Goal: Task Accomplishment & Management: Manage account settings

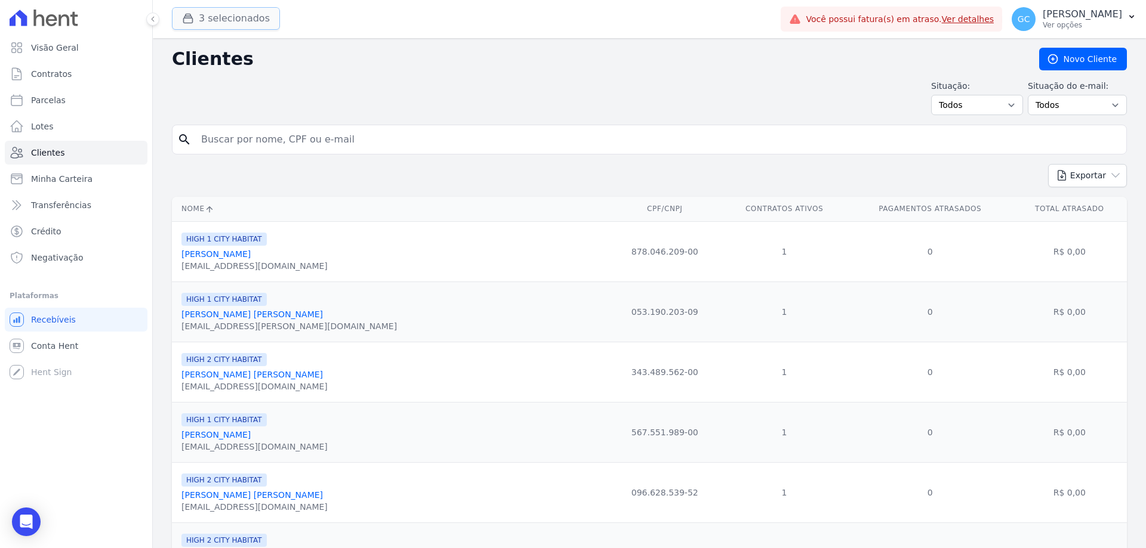
click at [234, 16] on button "3 selecionados" at bounding box center [226, 18] width 108 height 23
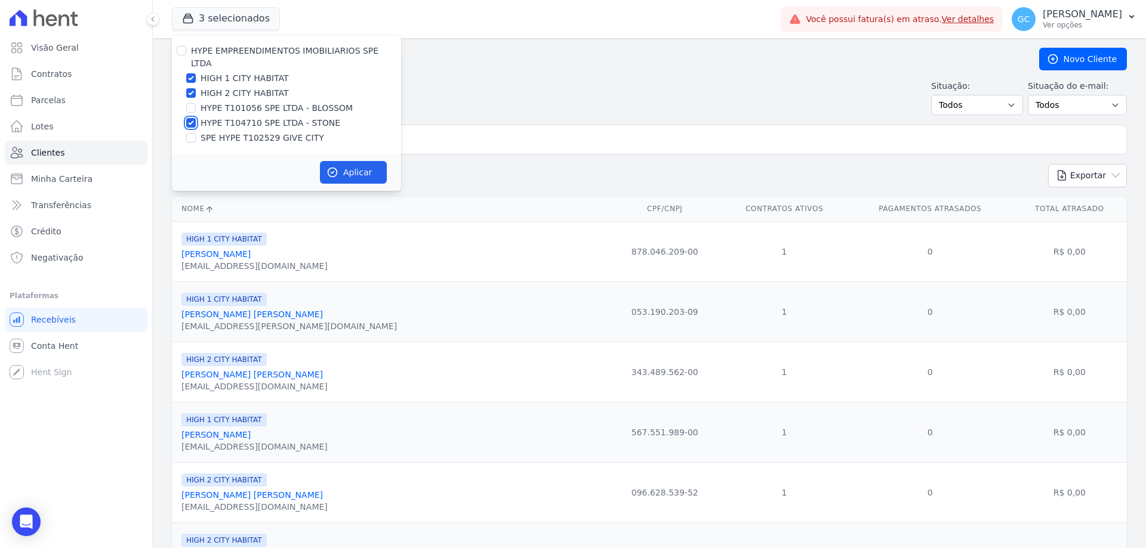
click at [191, 118] on input "HYPE T104710 SPE LTDA - STONE" at bounding box center [191, 123] width 10 height 10
checkbox input "false"
click at [359, 161] on button "Aplicar" at bounding box center [353, 172] width 67 height 23
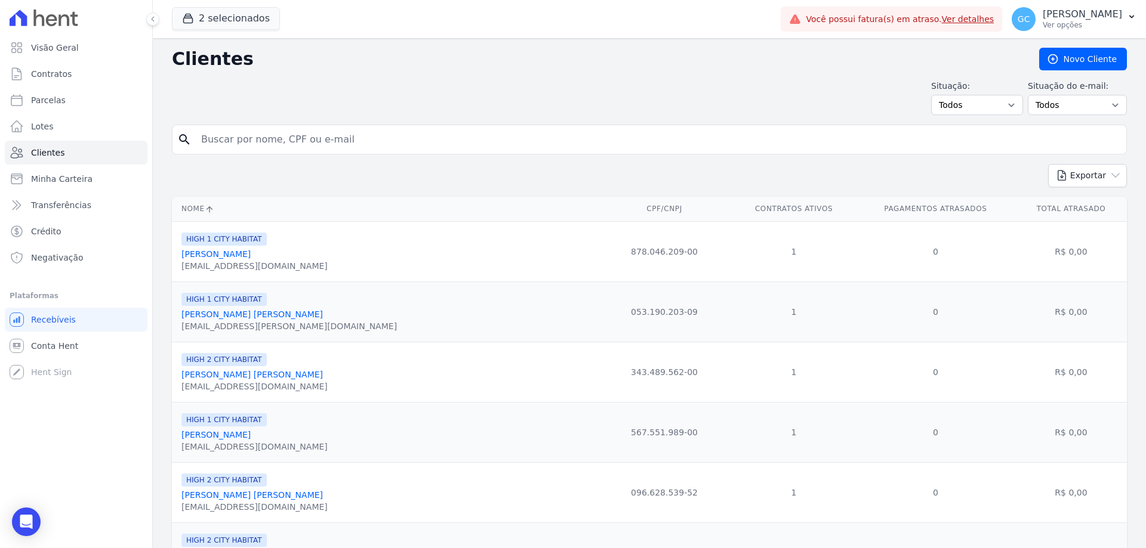
click at [318, 146] on input "search" at bounding box center [657, 140] width 927 height 24
paste input "m"
type input "maike"
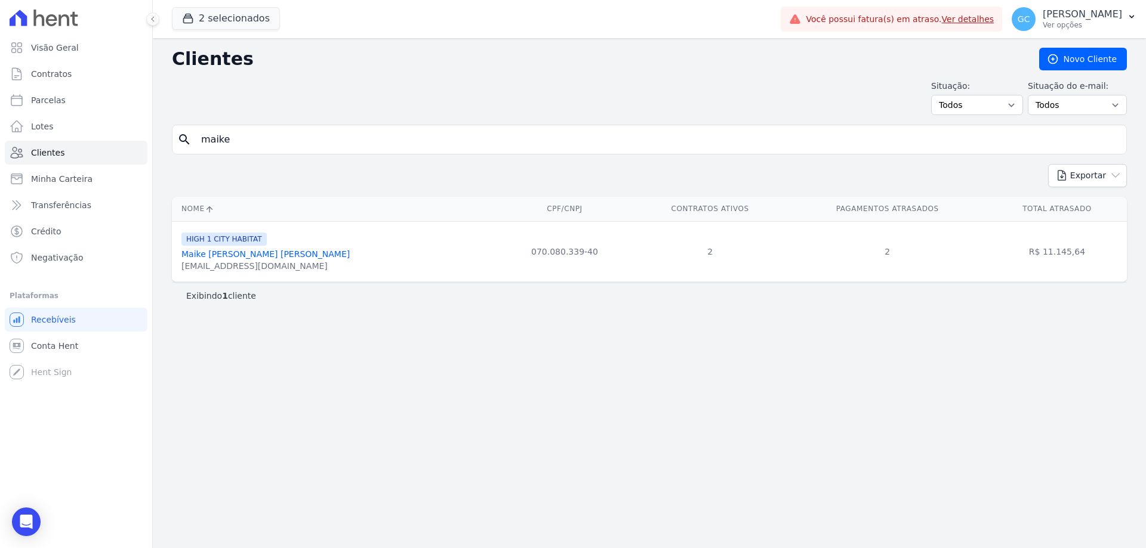
click at [255, 258] on link "Maike [PERSON_NAME] [PERSON_NAME]" at bounding box center [265, 254] width 168 height 10
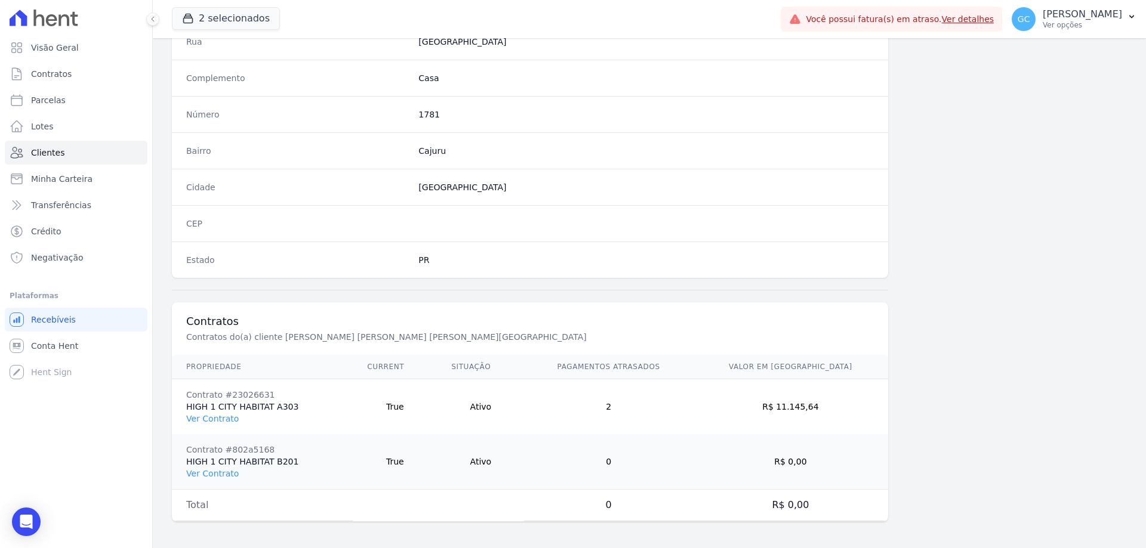
scroll to position [623, 0]
click at [220, 415] on link "Ver Contrato" at bounding box center [212, 417] width 53 height 10
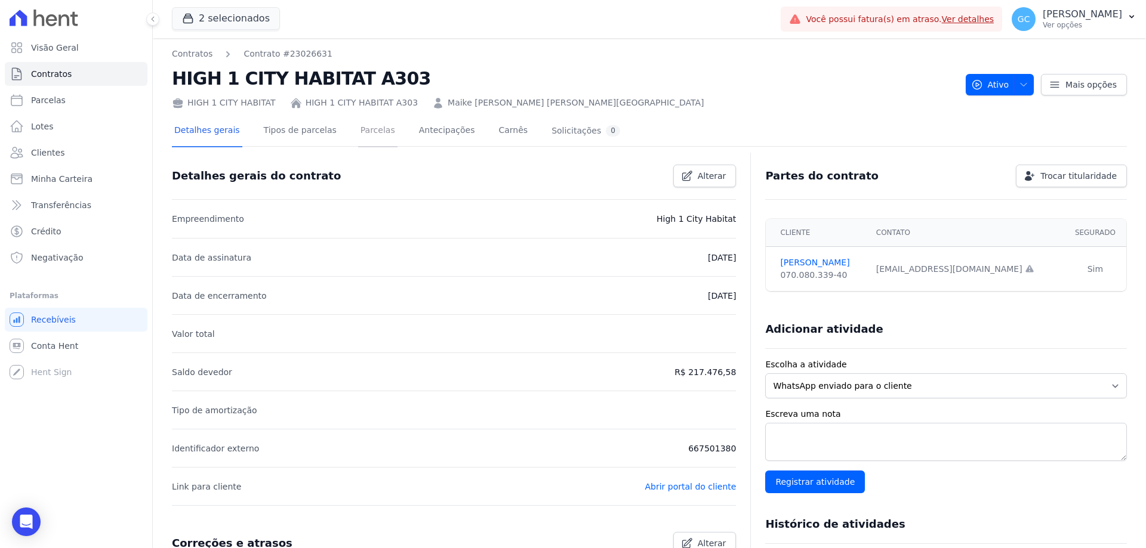
click at [360, 132] on link "Parcelas" at bounding box center [377, 132] width 39 height 32
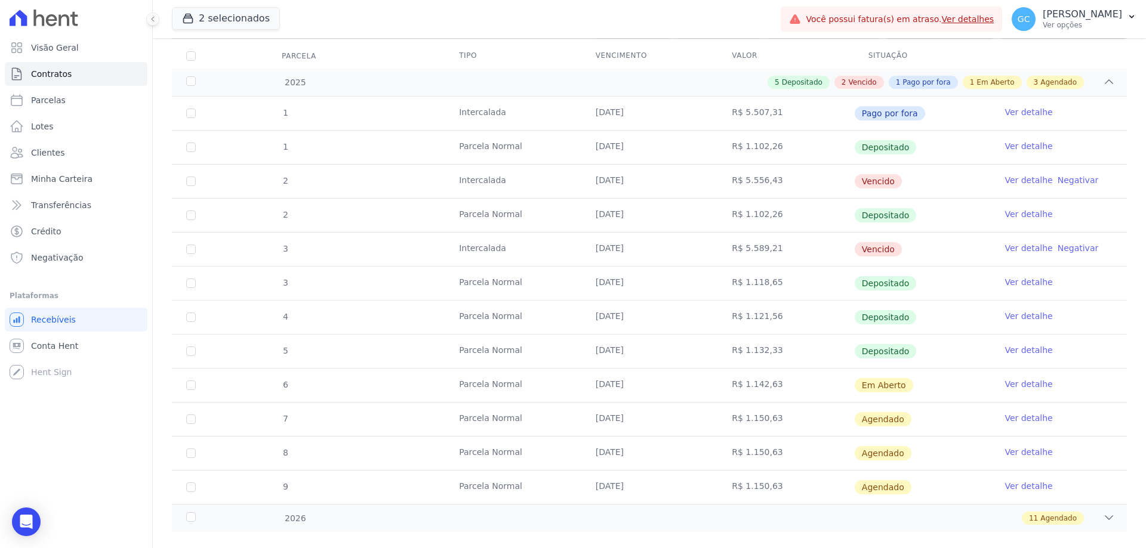
scroll to position [175, 0]
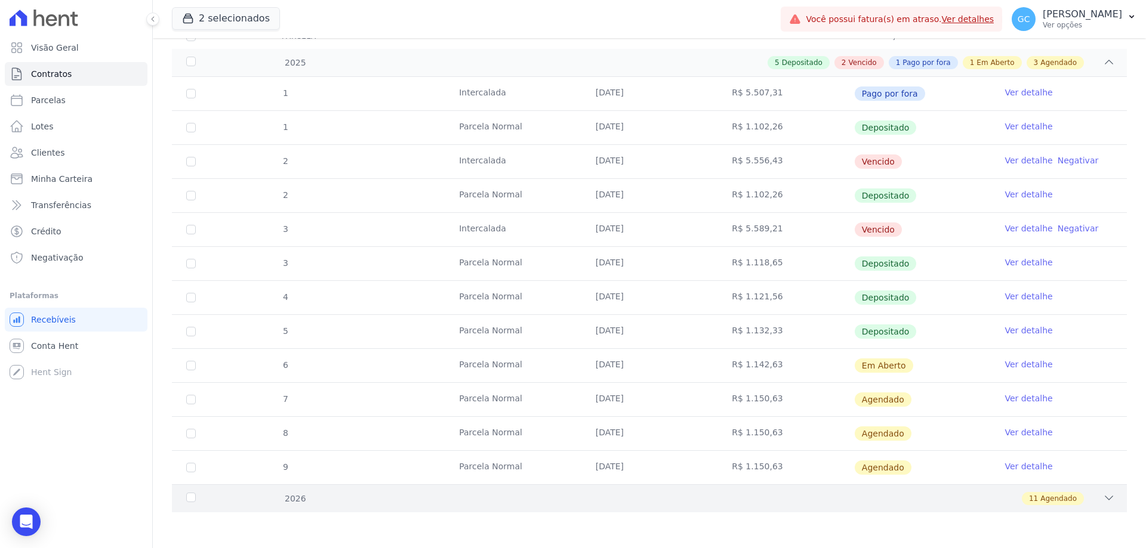
click at [1103, 498] on icon at bounding box center [1109, 498] width 12 height 12
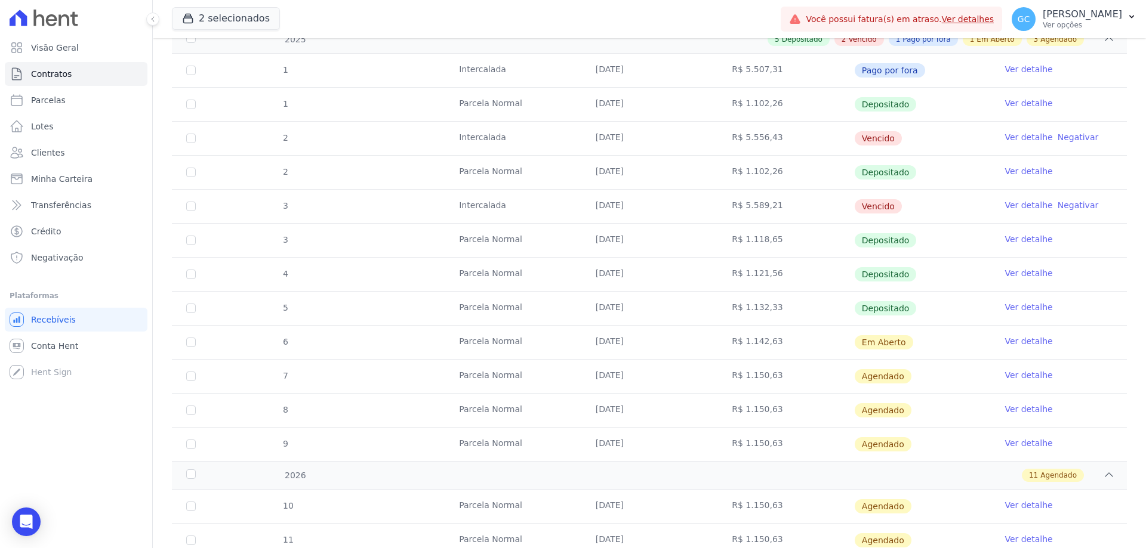
scroll to position [115, 0]
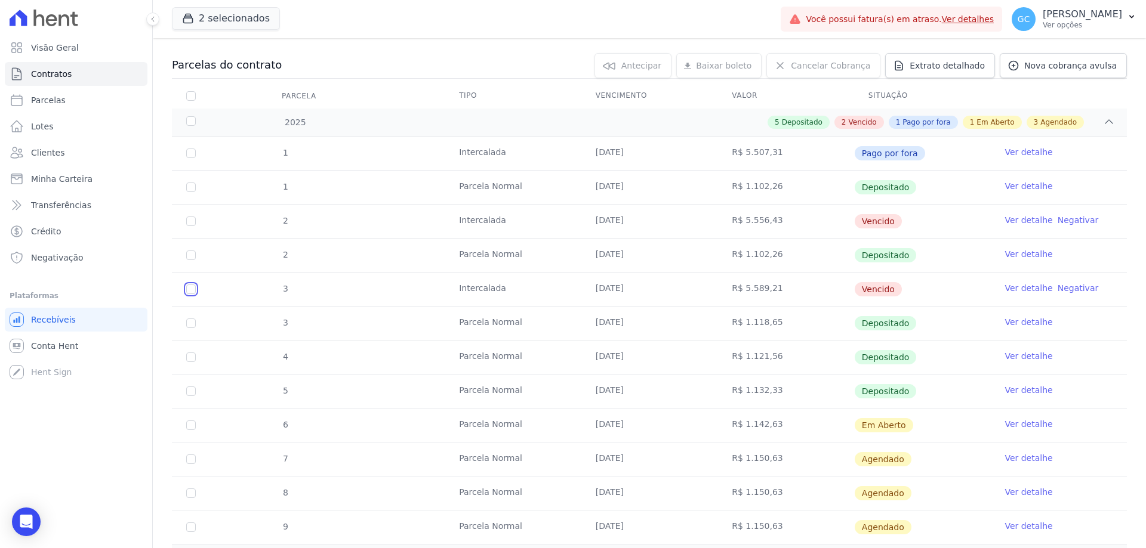
click at [195, 290] on input "checkbox" at bounding box center [191, 290] width 10 height 10
checkbox input "true"
drag, startPoint x: 461, startPoint y: 292, endPoint x: 498, endPoint y: 280, distance: 38.1
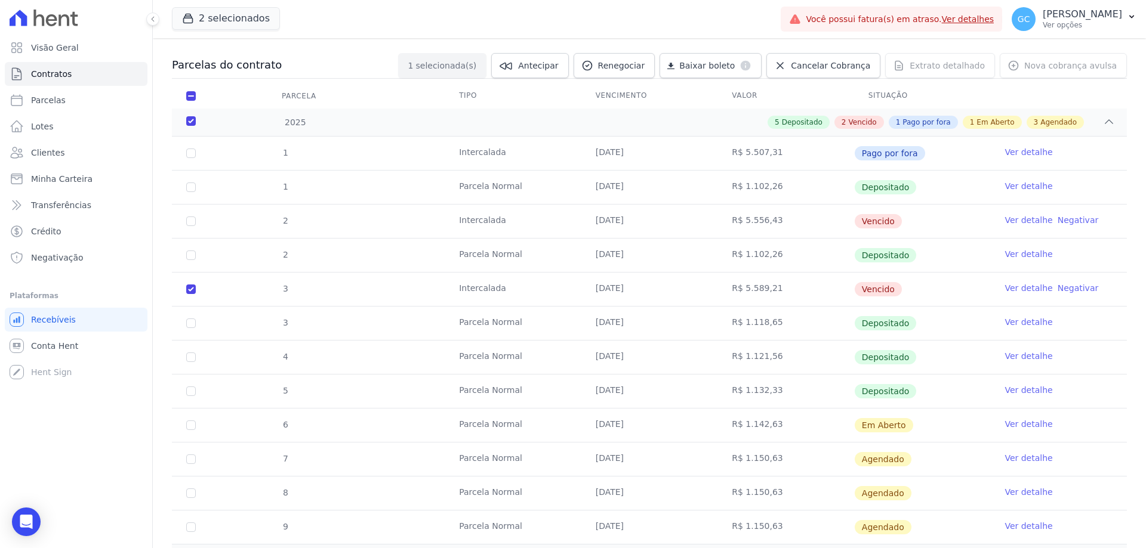
click at [471, 287] on td "Intercalada" at bounding box center [512, 289] width 137 height 33
click at [1024, 291] on link "Ver detalhe" at bounding box center [1028, 288] width 48 height 12
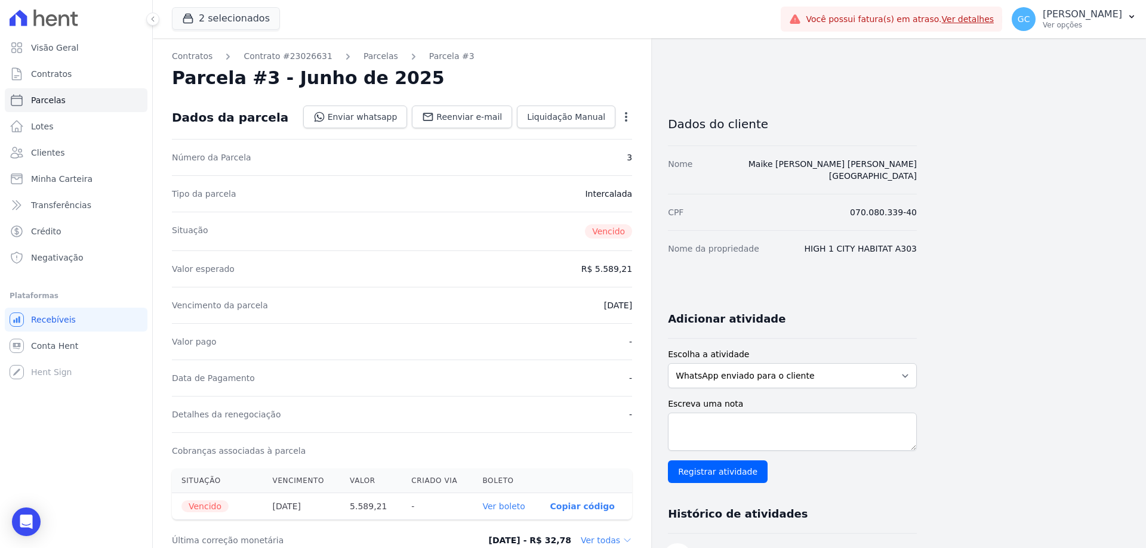
click at [624, 116] on icon "button" at bounding box center [626, 117] width 12 height 12
click at [576, 155] on link "Cancelar Cobrança" at bounding box center [574, 154] width 105 height 21
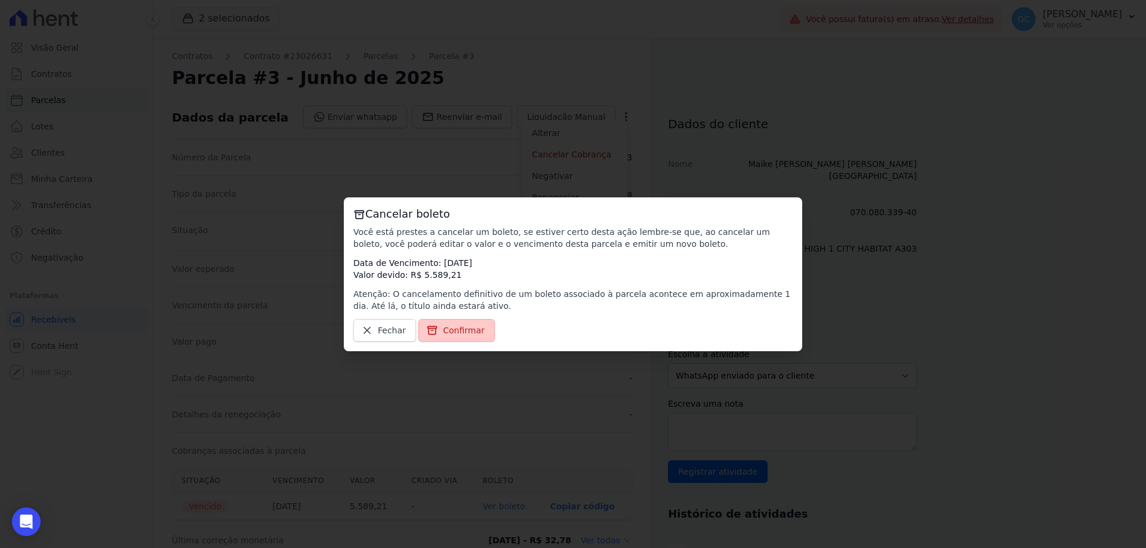
click at [441, 338] on link "Confirmar" at bounding box center [456, 330] width 76 height 23
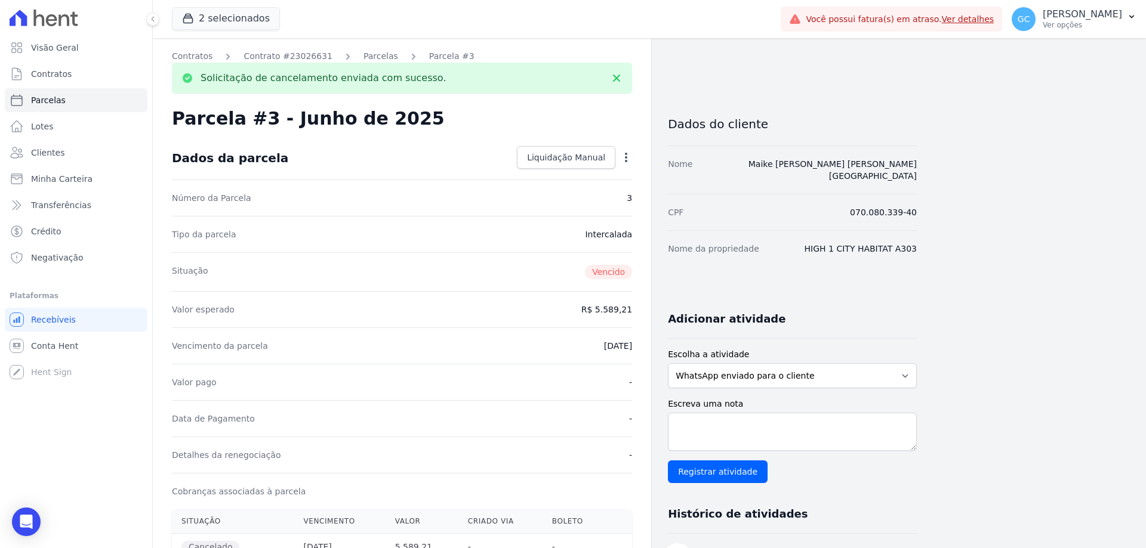
click at [626, 162] on icon "button" at bounding box center [626, 158] width 2 height 10
click at [603, 182] on link "Alterar" at bounding box center [574, 173] width 105 height 21
click at [619, 350] on input "2025-06-10" at bounding box center [585, 344] width 94 height 25
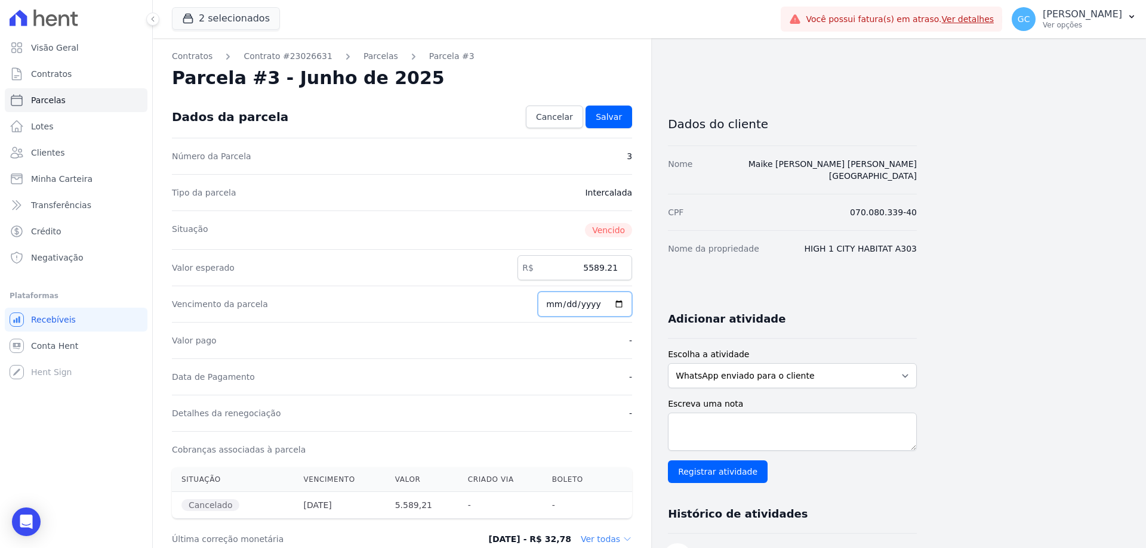
type input "2026-06-29"
drag, startPoint x: 586, startPoint y: 272, endPoint x: 635, endPoint y: 273, distance: 48.3
click at [635, 273] on div "Contratos Contrato #23026631 Parcelas Parcela #3 Solicitação de cancelamento en…" at bounding box center [402, 488] width 498 height 900
paste input "6.36332"
drag, startPoint x: 583, startPoint y: 266, endPoint x: 680, endPoint y: 273, distance: 97.6
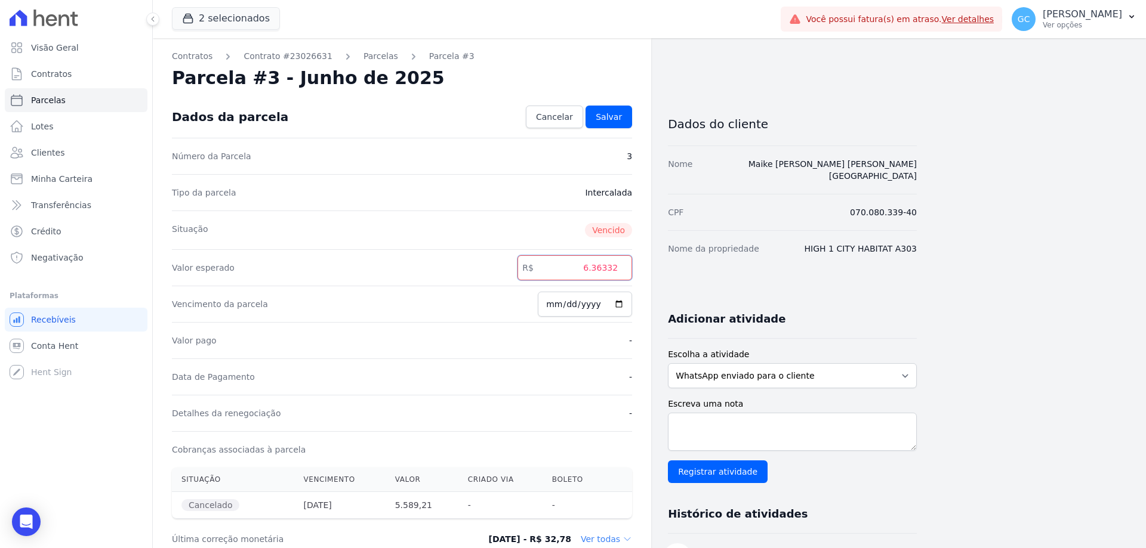
click at [680, 273] on div "Contratos Contrato #23026631 Parcelas Parcela #3 Solicitação de cancelamento en…" at bounding box center [535, 488] width 764 height 900
click at [588, 276] on input "6.36332" at bounding box center [574, 267] width 115 height 25
drag, startPoint x: 589, startPoint y: 265, endPoint x: 621, endPoint y: 263, distance: 32.3
click at [621, 263] on input "6.36332" at bounding box center [574, 267] width 115 height 25
paste input "number"
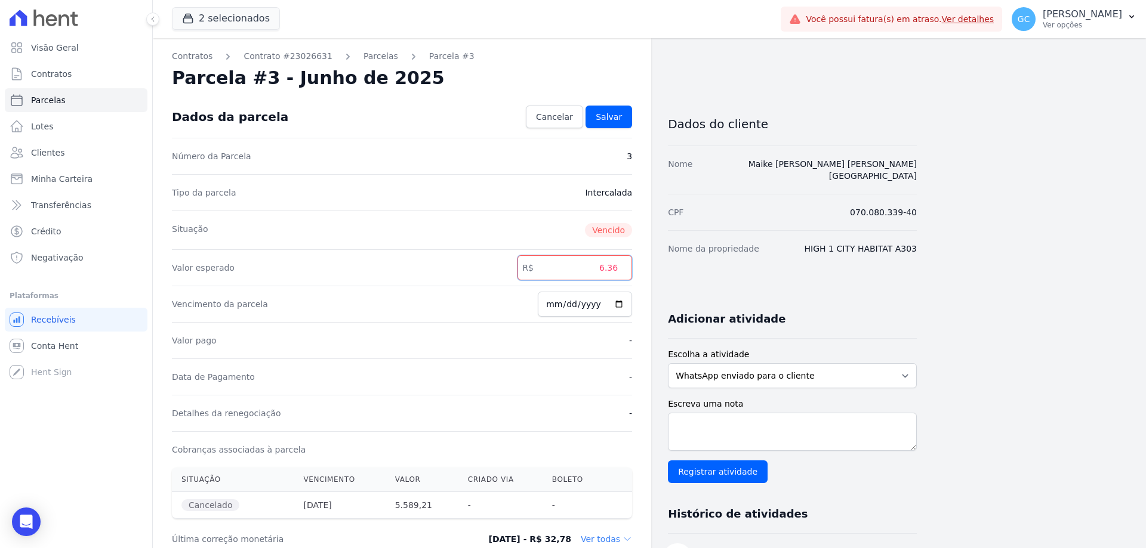
type input "6.3"
type input "6"
type input "6363.32"
click at [611, 118] on span "Salvar" at bounding box center [608, 117] width 26 height 12
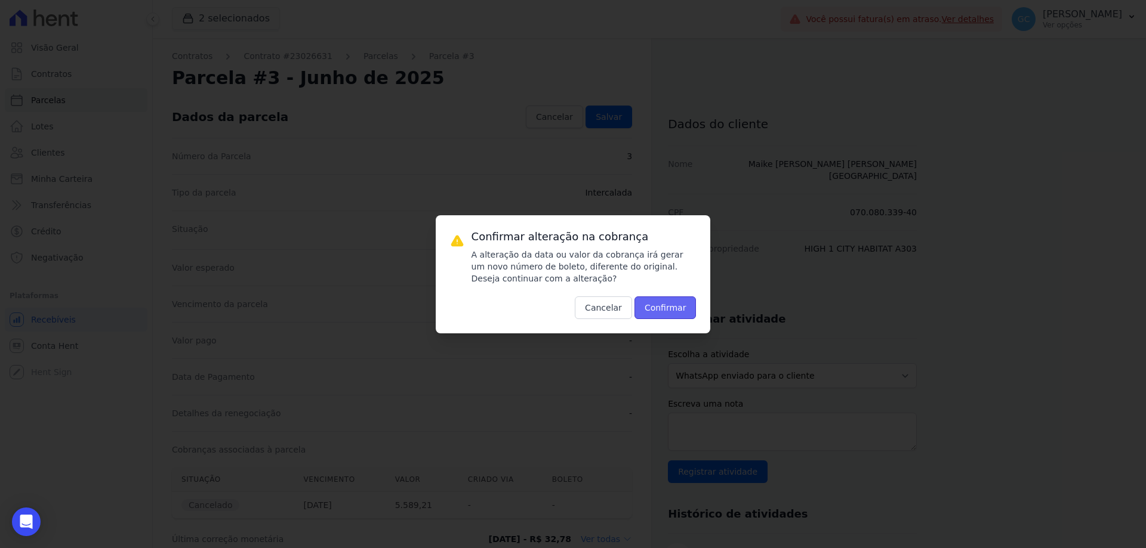
click at [684, 308] on button "Confirmar" at bounding box center [665, 308] width 62 height 23
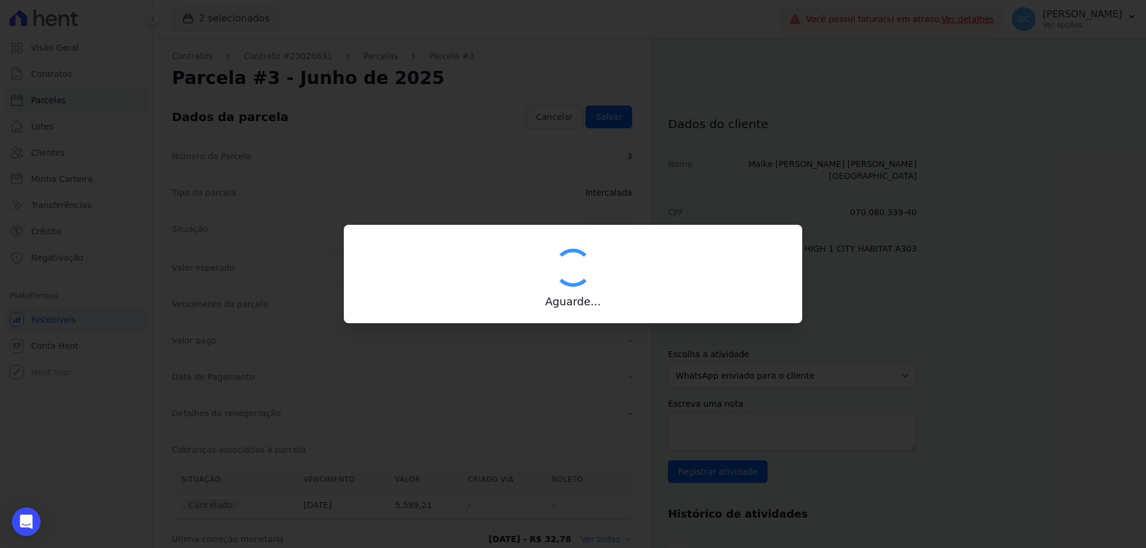
type input "00190000090335103300000675922173414920000636332"
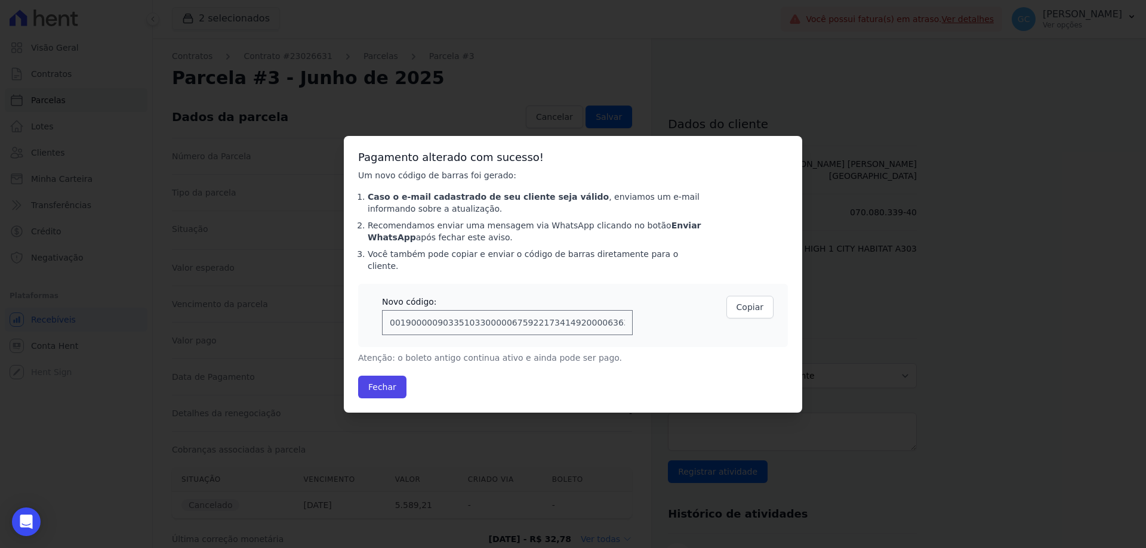
click at [363, 393] on div "Pagamento alterado com sucesso! Um novo código de barras foi gerado: Caso o e-m…" at bounding box center [573, 274] width 458 height 277
click at [372, 385] on button "Fechar" at bounding box center [382, 387] width 48 height 23
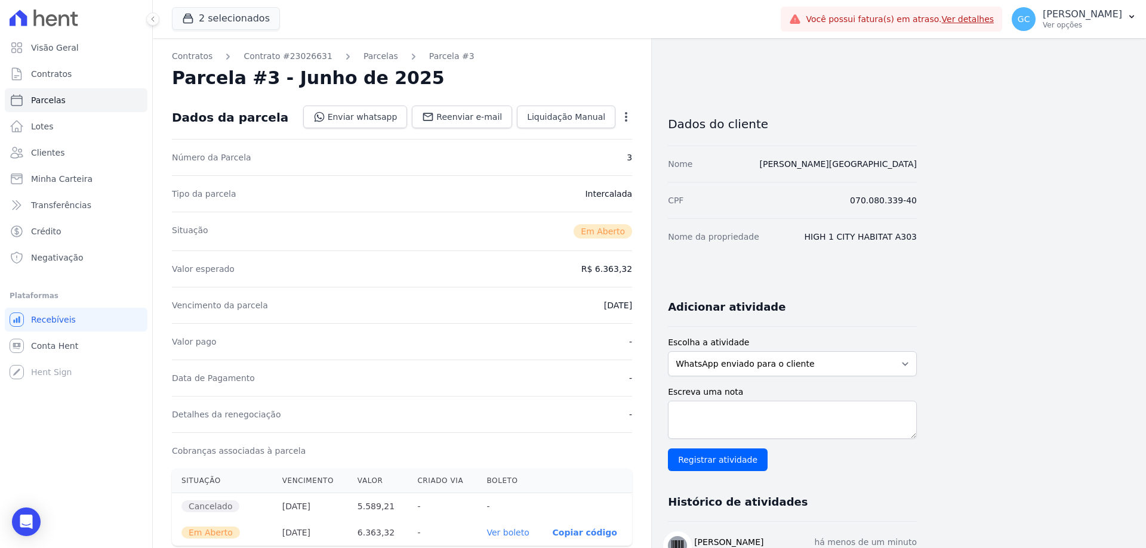
click at [629, 115] on icon "button" at bounding box center [626, 117] width 12 height 12
click at [567, 154] on link "Cancelar Cobrança" at bounding box center [574, 154] width 105 height 21
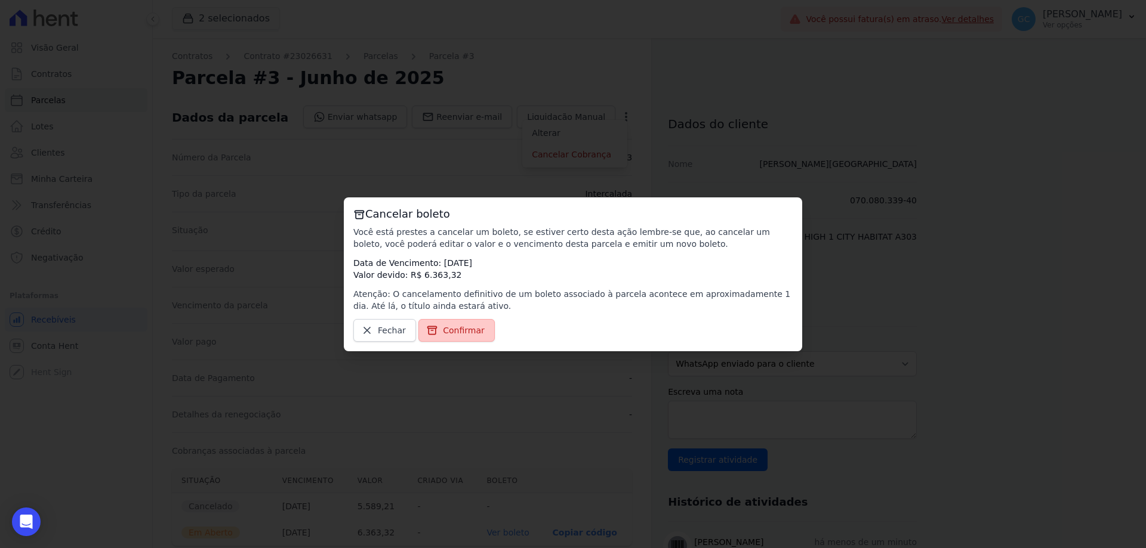
click at [456, 329] on span "Confirmar" at bounding box center [464, 331] width 42 height 12
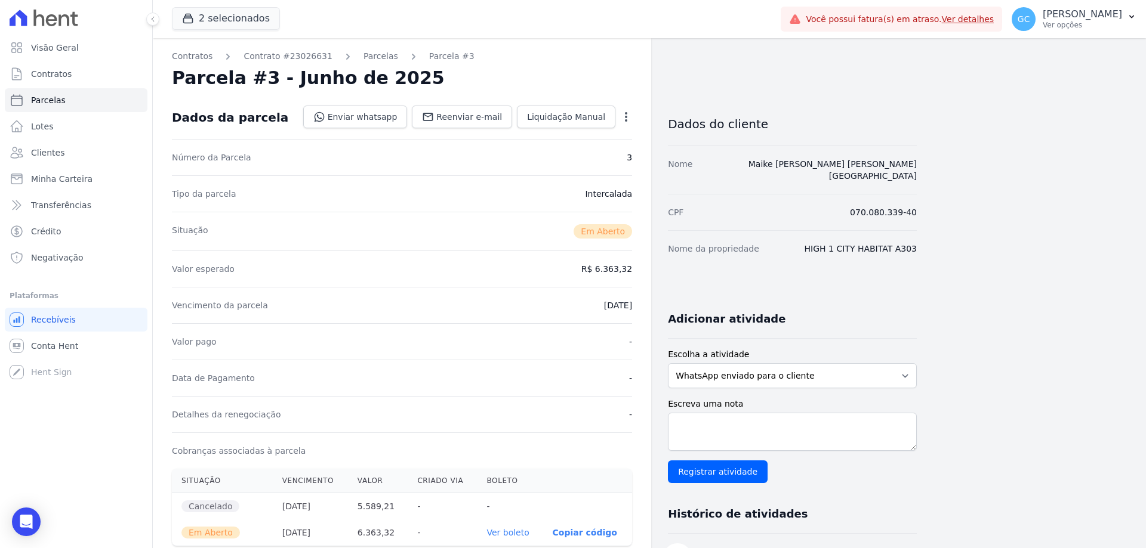
drag, startPoint x: 521, startPoint y: 484, endPoint x: 525, endPoint y: 477, distance: 7.5
drag, startPoint x: 525, startPoint y: 477, endPoint x: 610, endPoint y: 492, distance: 86.5
drag, startPoint x: 610, startPoint y: 492, endPoint x: 612, endPoint y: 545, distance: 53.7
click at [631, 121] on icon "button" at bounding box center [626, 117] width 12 height 12
click at [582, 157] on link "Cancelar Cobrança" at bounding box center [574, 154] width 105 height 21
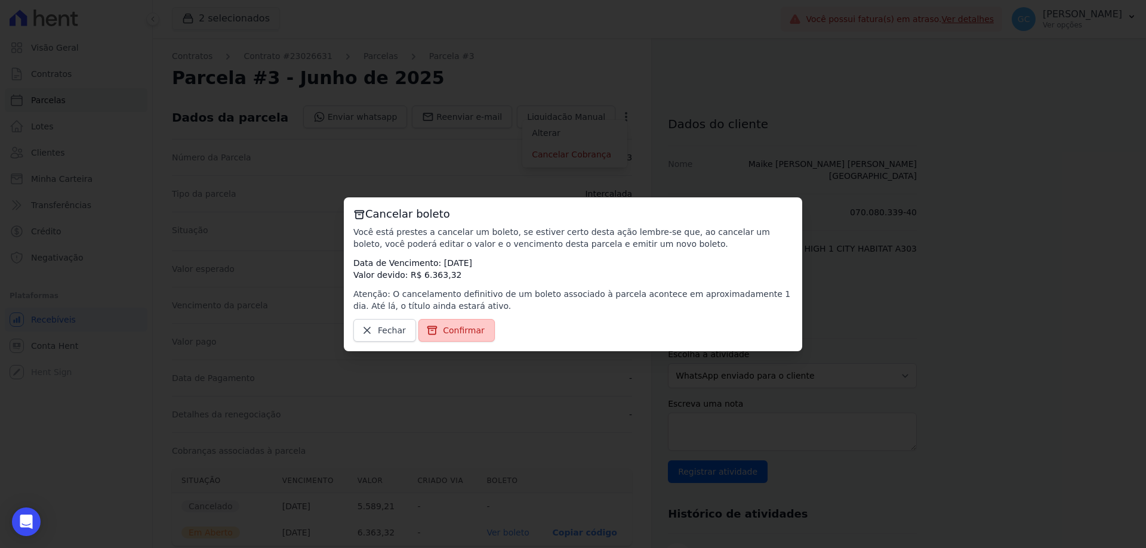
click at [465, 334] on span "Confirmar" at bounding box center [464, 331] width 42 height 12
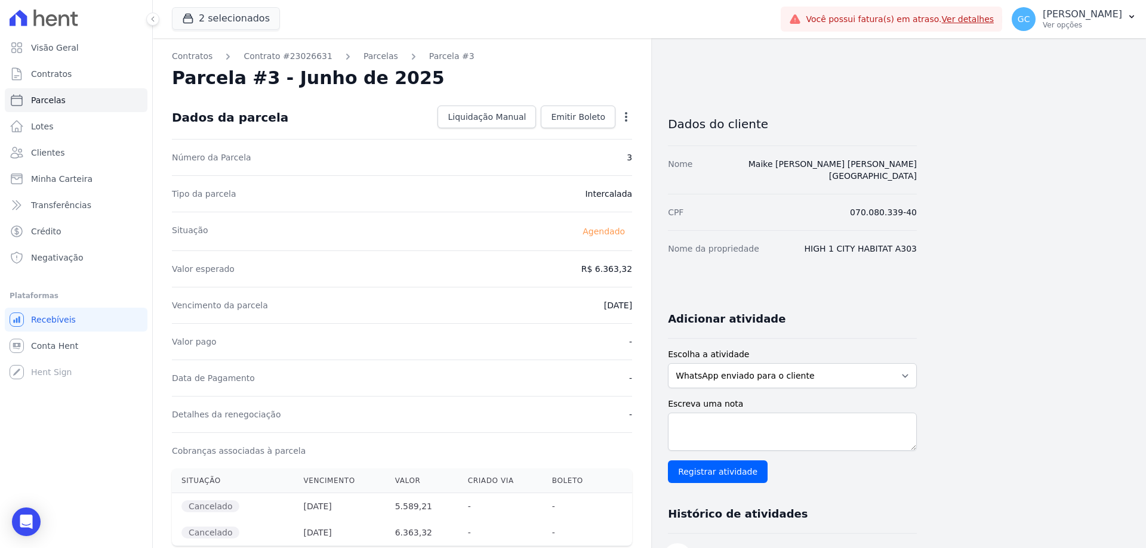
click at [104, 455] on div "Visão Geral Contratos [GEOGRAPHIC_DATA] Lotes Clientes Minha Carteira Transferê…" at bounding box center [76, 274] width 152 height 548
click at [249, 22] on button "2 selecionados" at bounding box center [226, 18] width 108 height 23
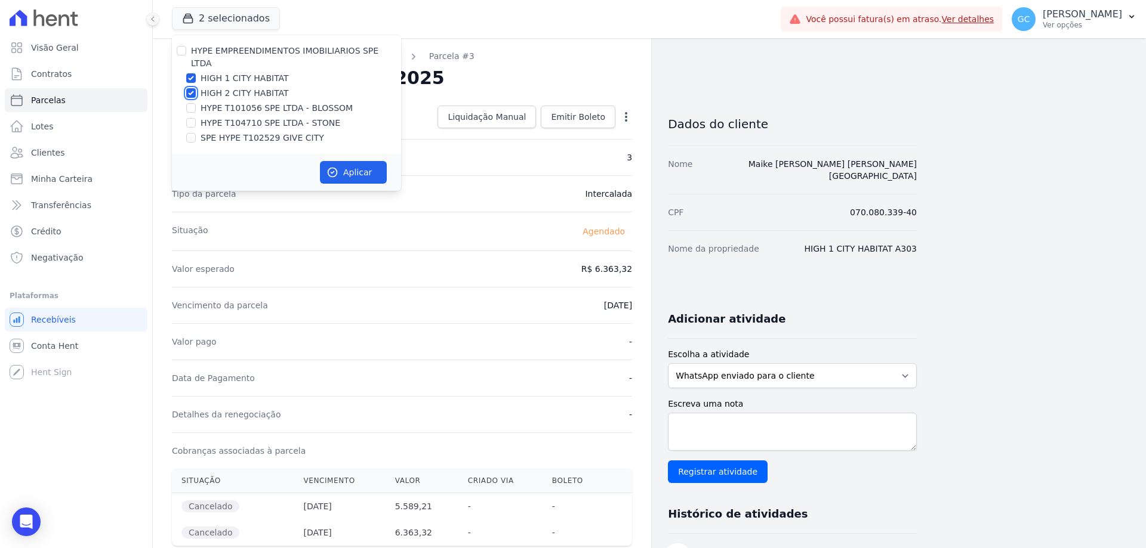
click at [190, 88] on input "HIGH 2 CITY HABITAT" at bounding box center [191, 93] width 10 height 10
checkbox input "false"
click at [193, 73] on input "HIGH 1 CITY HABITAT" at bounding box center [191, 78] width 10 height 10
checkbox input "false"
click at [197, 117] on div "HYPE T104710 SPE LTDA - STONE" at bounding box center [286, 123] width 229 height 13
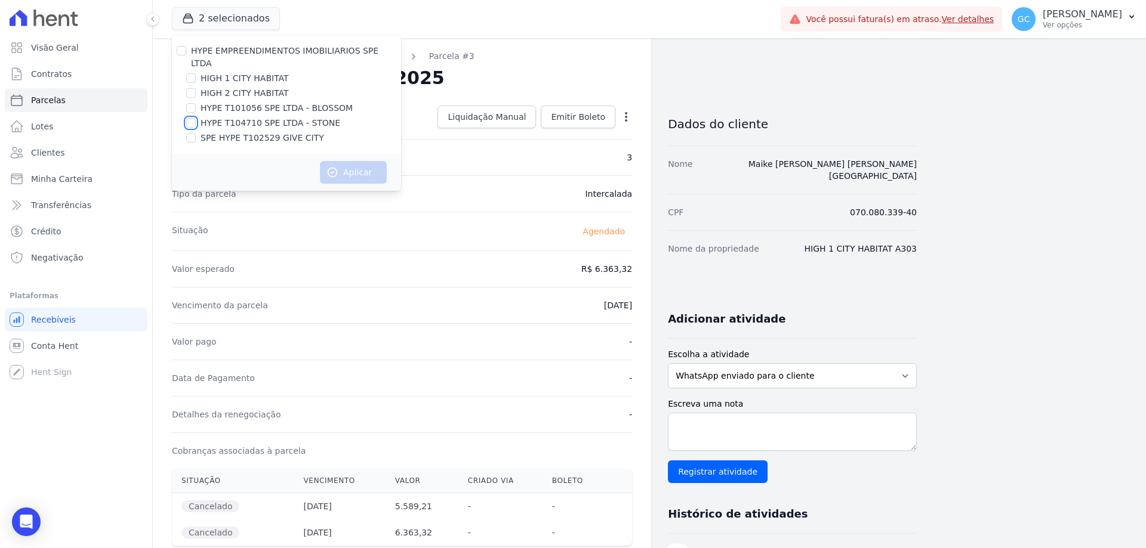
click at [191, 118] on input "HYPE T104710 SPE LTDA - STONE" at bounding box center [191, 123] width 10 height 10
checkbox input "true"
click at [355, 161] on button "Aplicar" at bounding box center [353, 172] width 67 height 23
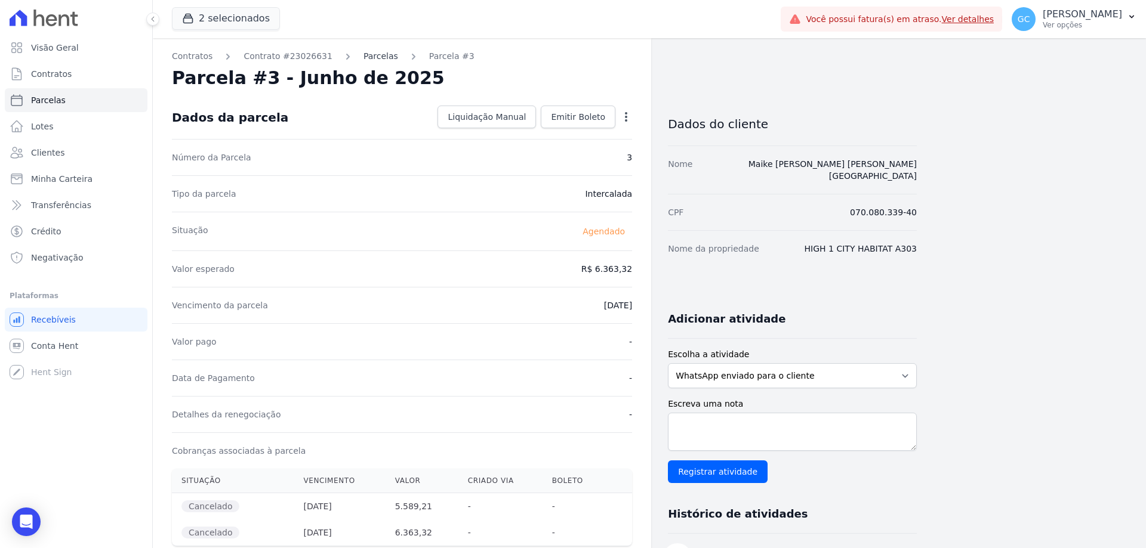
click at [372, 53] on link "Parcelas" at bounding box center [380, 56] width 35 height 13
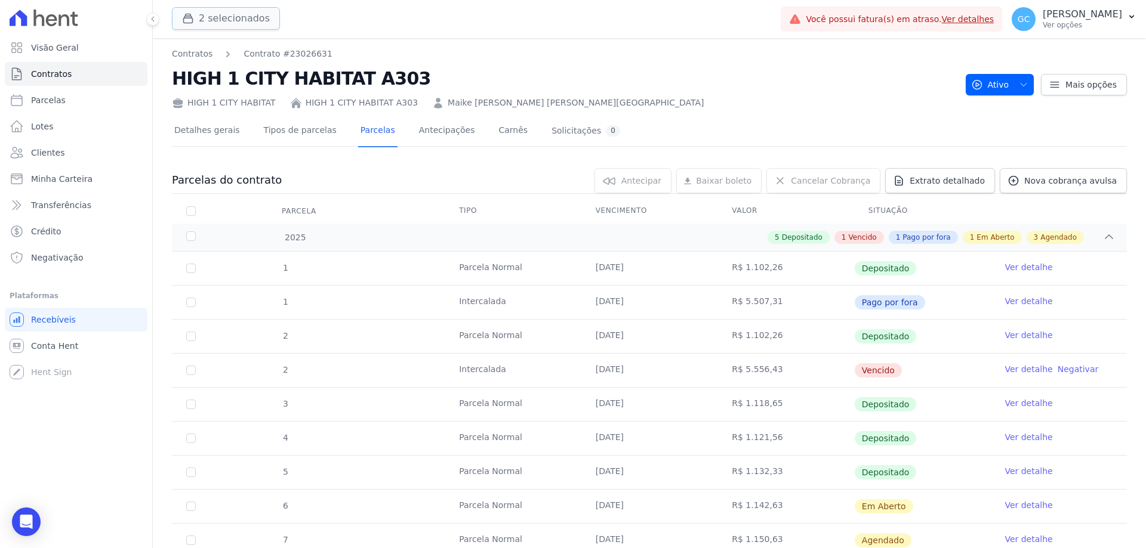
click at [212, 25] on button "2 selecionados" at bounding box center [226, 18] width 108 height 23
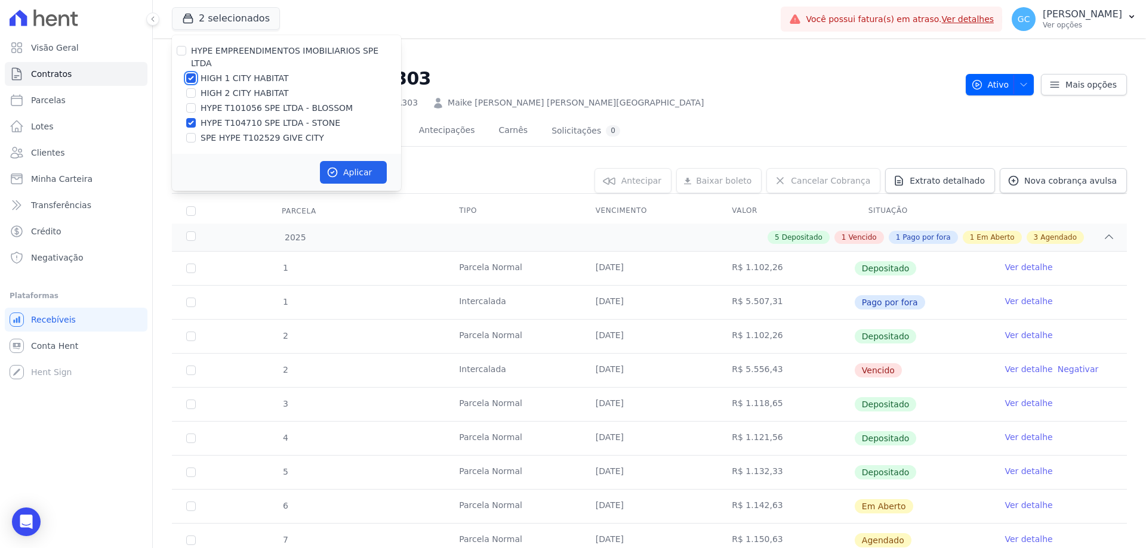
click at [192, 73] on input "HIGH 1 CITY HABITAT" at bounding box center [191, 78] width 10 height 10
checkbox input "false"
click at [349, 161] on button "Aplicar" at bounding box center [353, 172] width 67 height 23
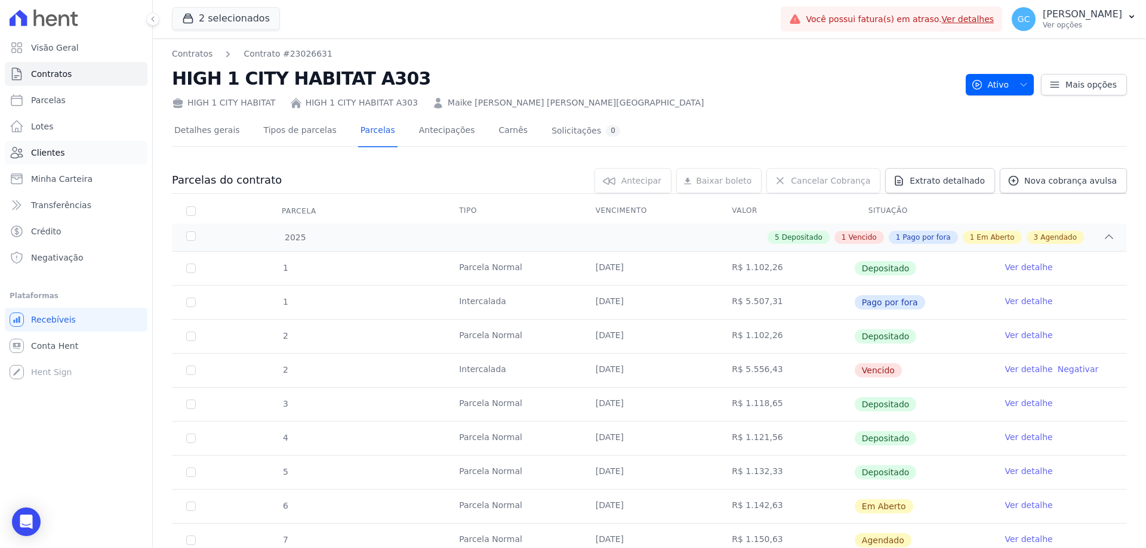
click at [50, 151] on span "Clientes" at bounding box center [47, 153] width 33 height 12
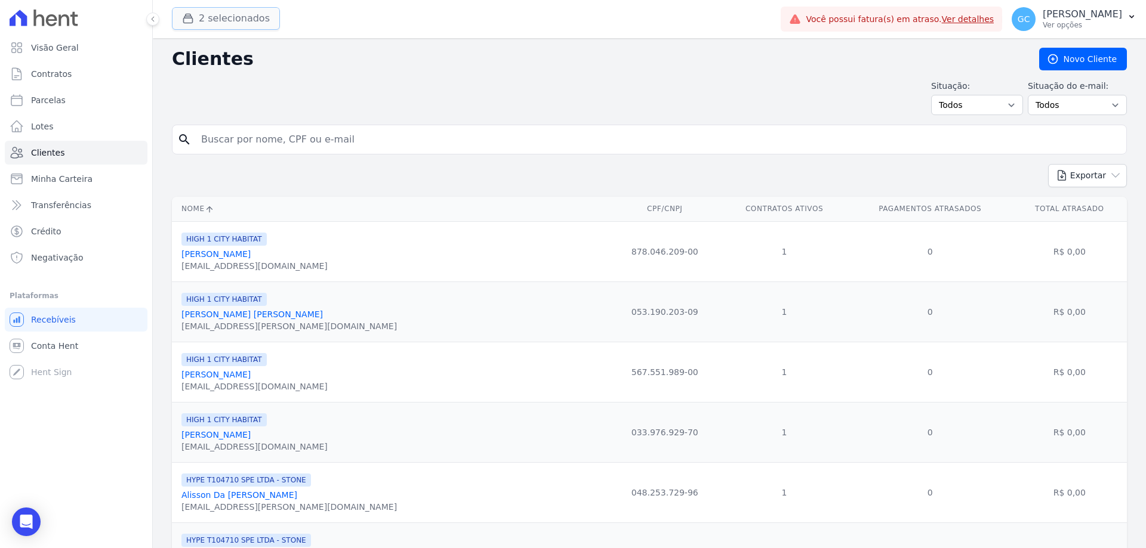
click at [223, 17] on button "2 selecionados" at bounding box center [226, 18] width 108 height 23
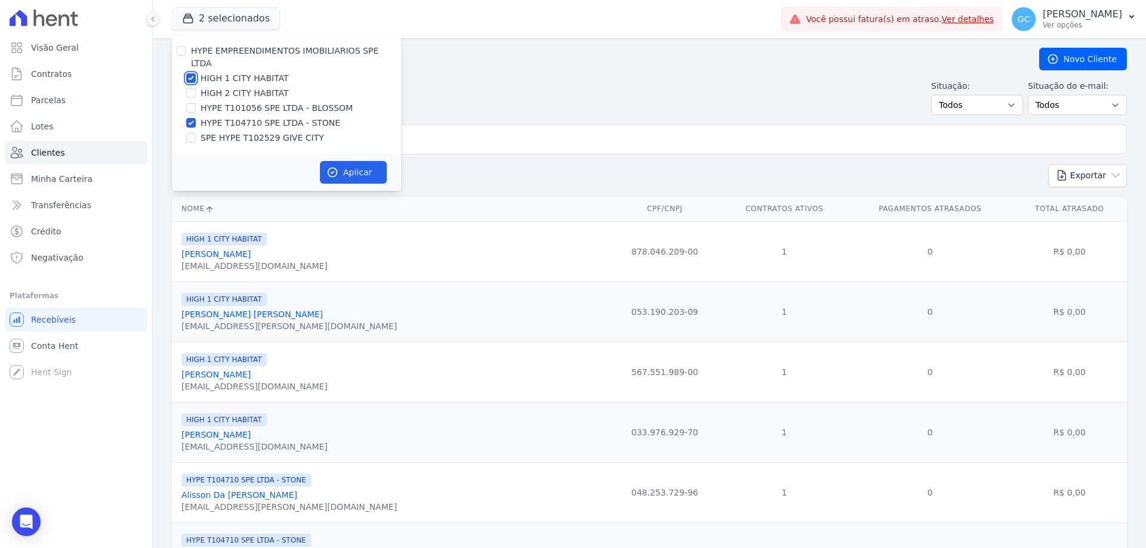
click at [186, 73] on input "HIGH 1 CITY HABITAT" at bounding box center [191, 78] width 10 height 10
checkbox input "false"
click at [345, 161] on button "Aplicar" at bounding box center [353, 172] width 67 height 23
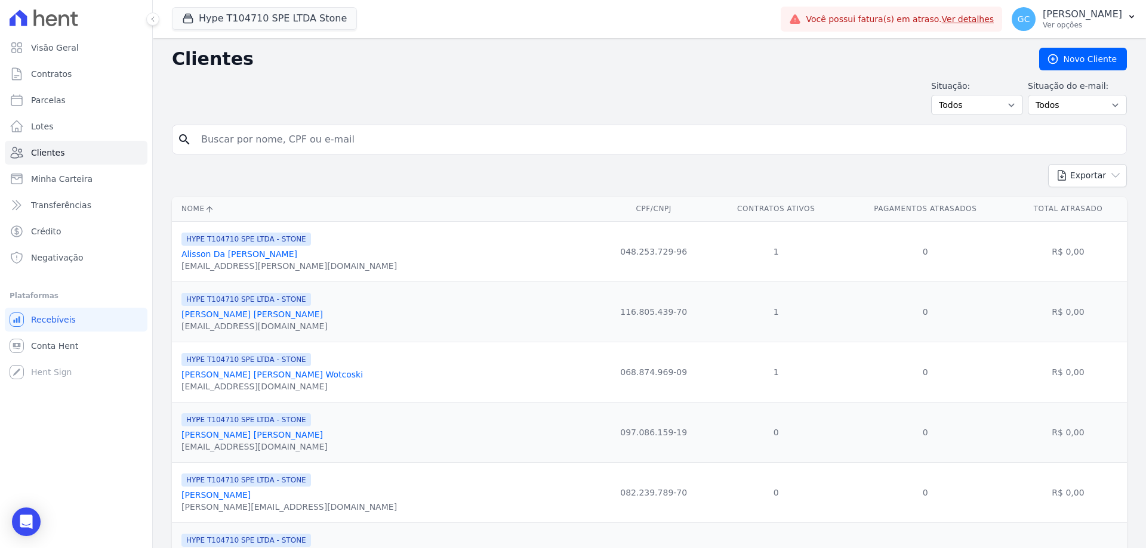
click at [417, 141] on input "search" at bounding box center [657, 140] width 927 height 24
paste input "5.798,70"
drag, startPoint x: 233, startPoint y: 138, endPoint x: 190, endPoint y: 138, distance: 43.0
click at [190, 138] on div "search 5.798,70" at bounding box center [649, 140] width 955 height 30
click at [927, 140] on input "maike" at bounding box center [657, 140] width 927 height 24
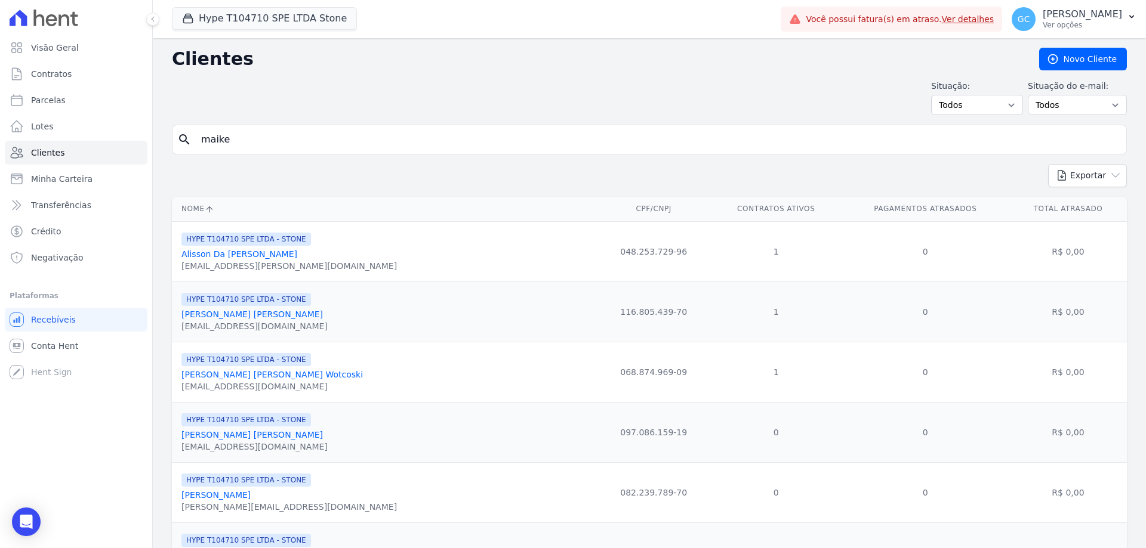
type input "maike"
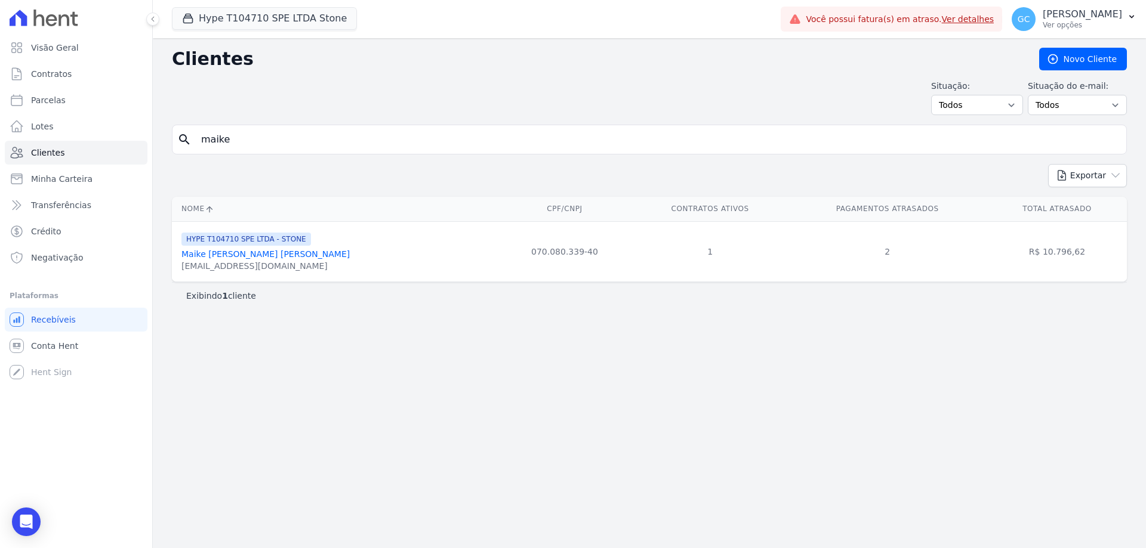
click at [252, 257] on link "Maike [PERSON_NAME] [PERSON_NAME]" at bounding box center [265, 254] width 168 height 10
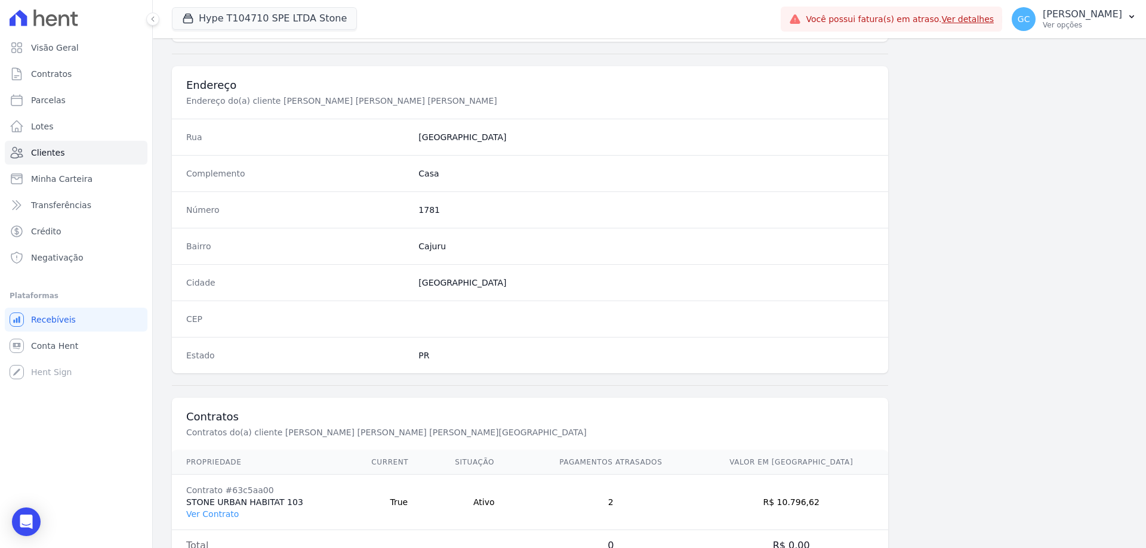
scroll to position [568, 0]
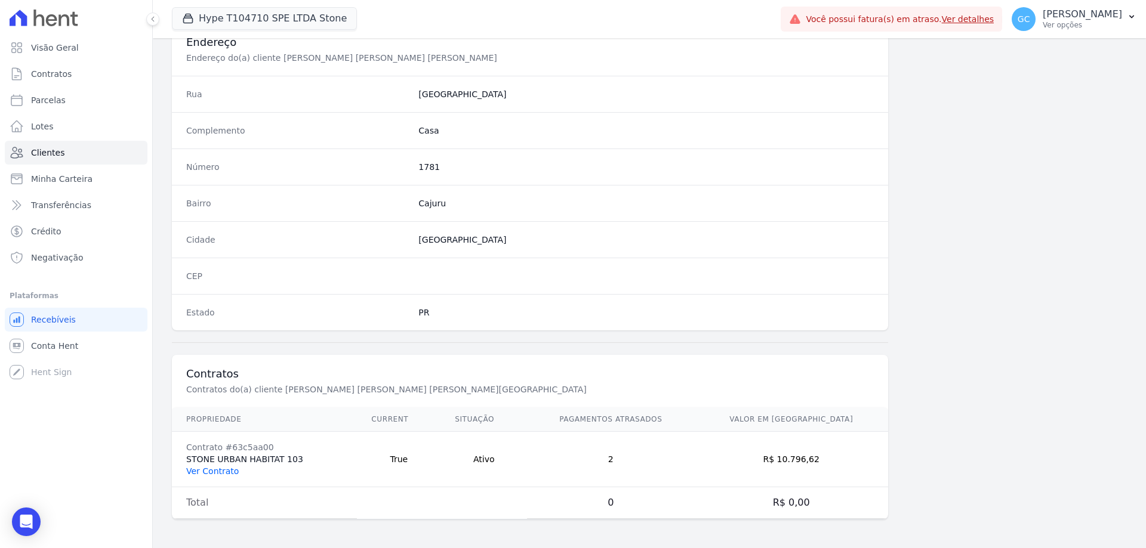
click at [221, 468] on link "Ver Contrato" at bounding box center [212, 472] width 53 height 10
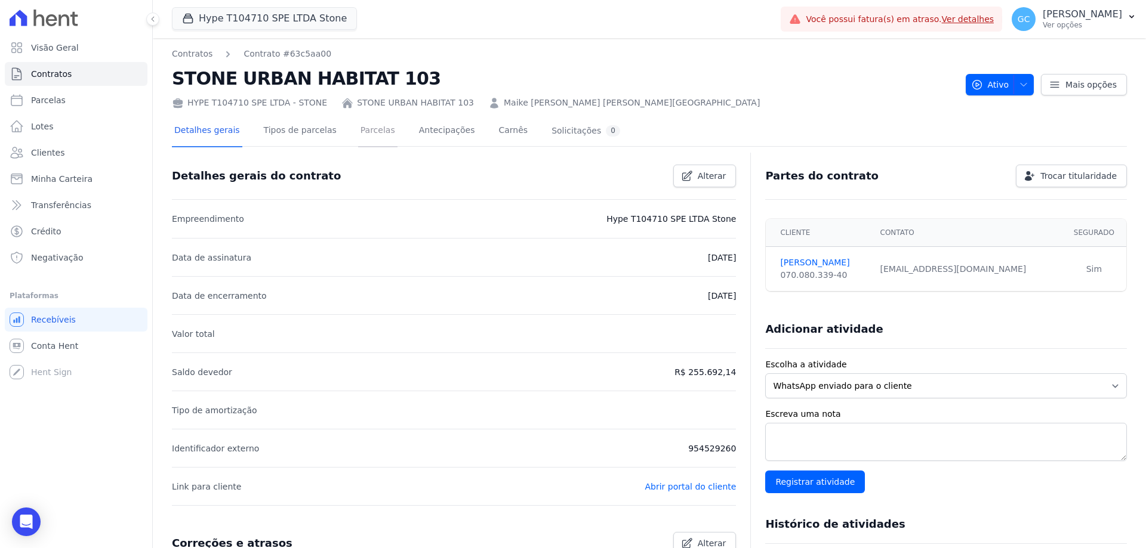
click at [358, 128] on link "Parcelas" at bounding box center [377, 132] width 39 height 32
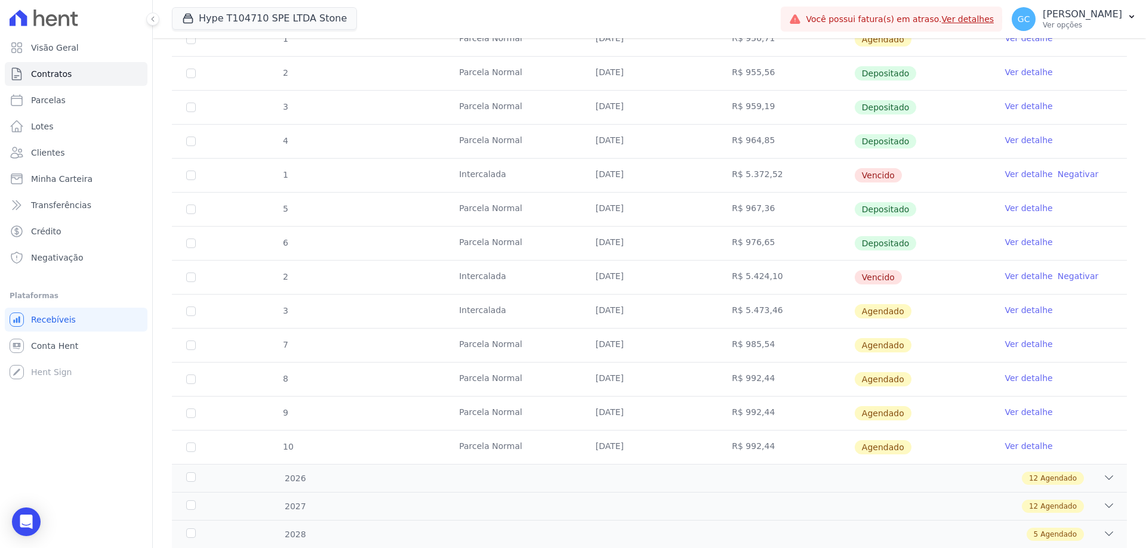
scroll to position [239, 0]
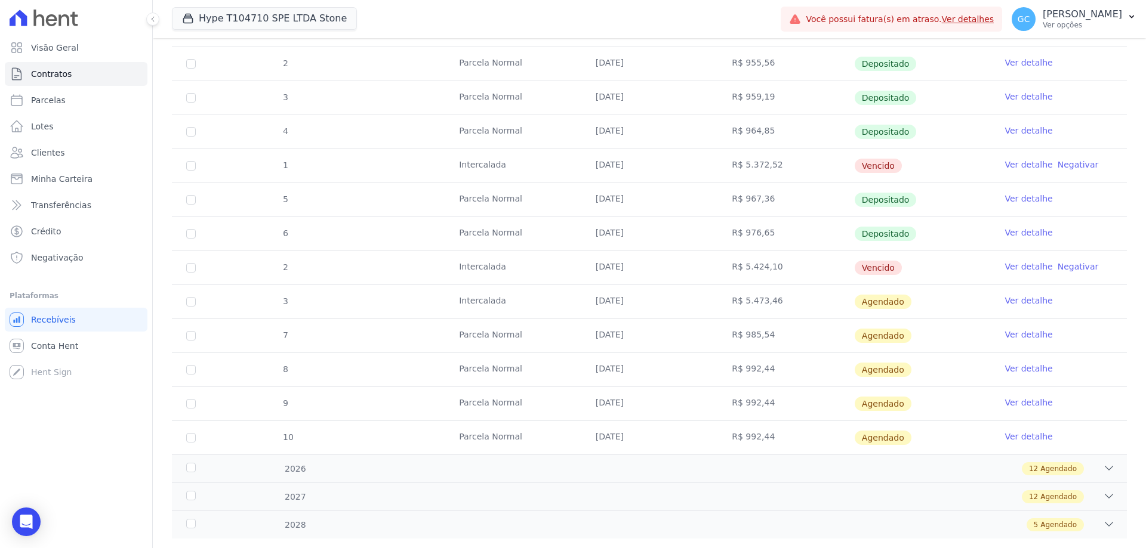
click at [1012, 301] on link "Ver detalhe" at bounding box center [1028, 301] width 48 height 12
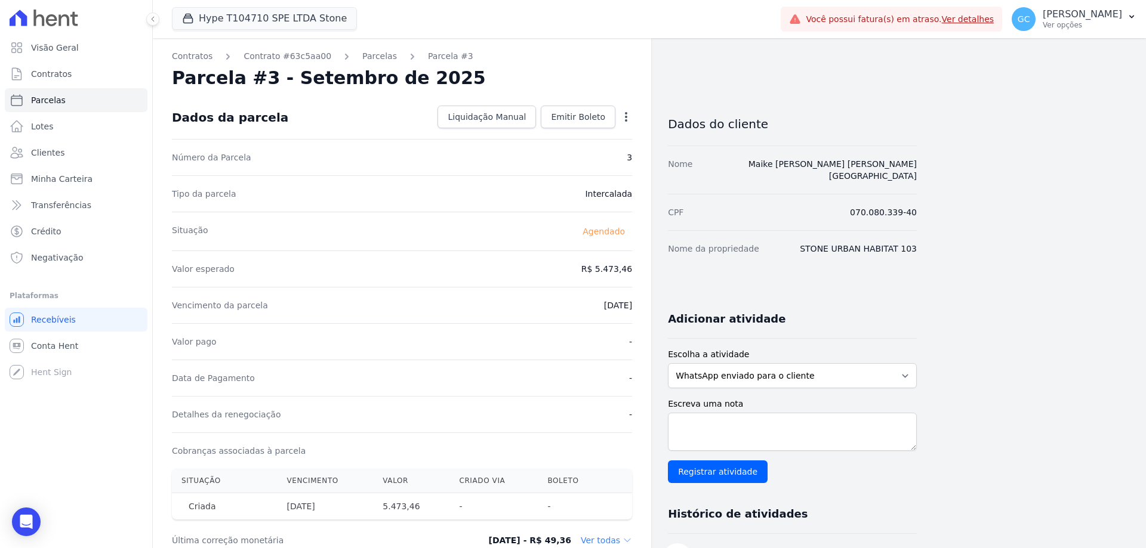
click at [622, 123] on div "Open options" at bounding box center [626, 118] width 12 height 15
click at [625, 115] on icon "button" at bounding box center [626, 117] width 12 height 12
click at [589, 137] on link "Alterar" at bounding box center [574, 132] width 105 height 21
click at [559, 303] on input "[DATE]" at bounding box center [585, 304] width 94 height 25
click at [618, 307] on input "[DATE]" at bounding box center [585, 304] width 94 height 25
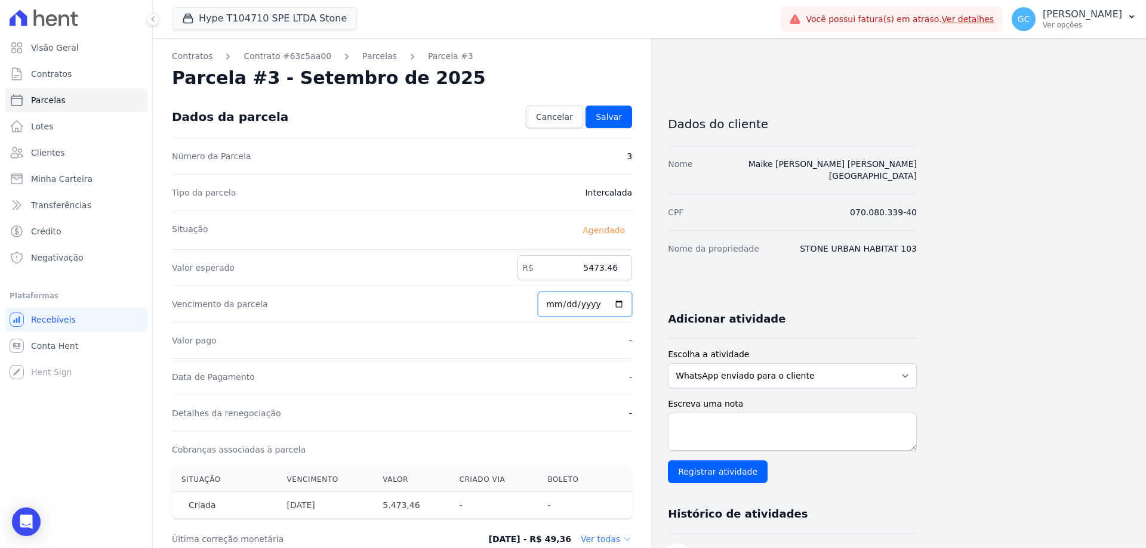
type input "[DATE]"
drag, startPoint x: 576, startPoint y: 267, endPoint x: 628, endPoint y: 268, distance: 51.3
click at [628, 268] on input "5473.46" at bounding box center [574, 267] width 115 height 25
paste input ".79870"
drag, startPoint x: 586, startPoint y: 265, endPoint x: 668, endPoint y: 271, distance: 82.0
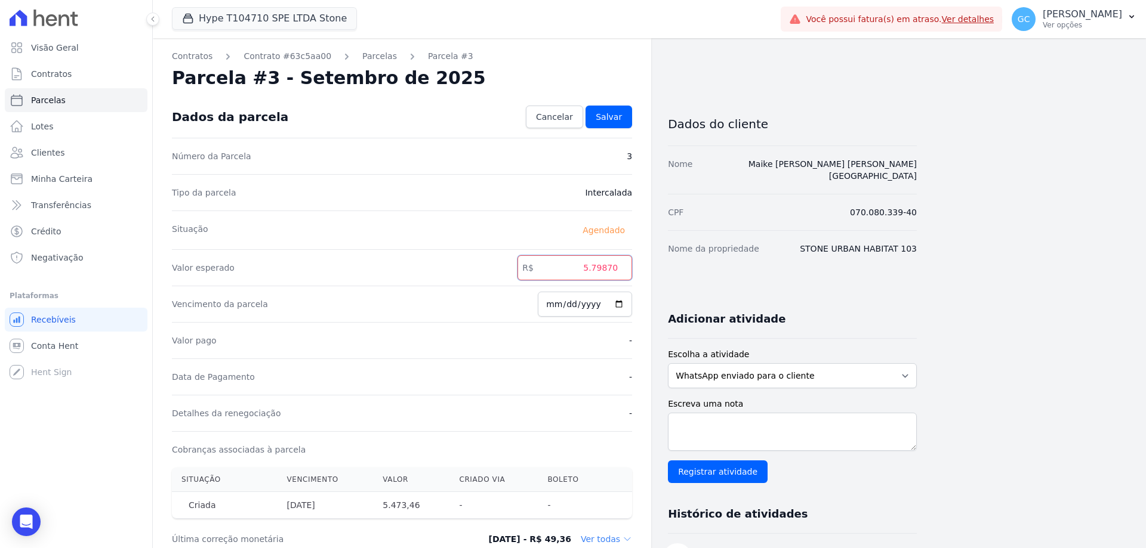
click at [668, 271] on div "Contratos Contrato #63c5aa00 [GEOGRAPHIC_DATA] Parcela #3 Parcela #3 - Setembro…" at bounding box center [535, 422] width 764 height 768
type input "5798.70"
click at [607, 118] on span "Salvar" at bounding box center [608, 117] width 26 height 12
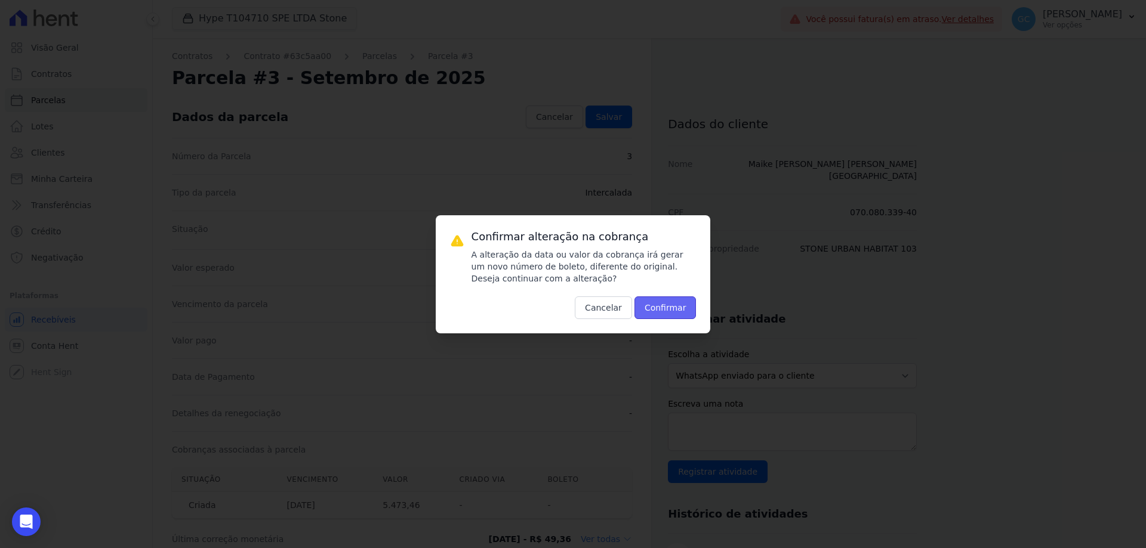
click at [677, 308] on button "Confirmar" at bounding box center [665, 308] width 62 height 23
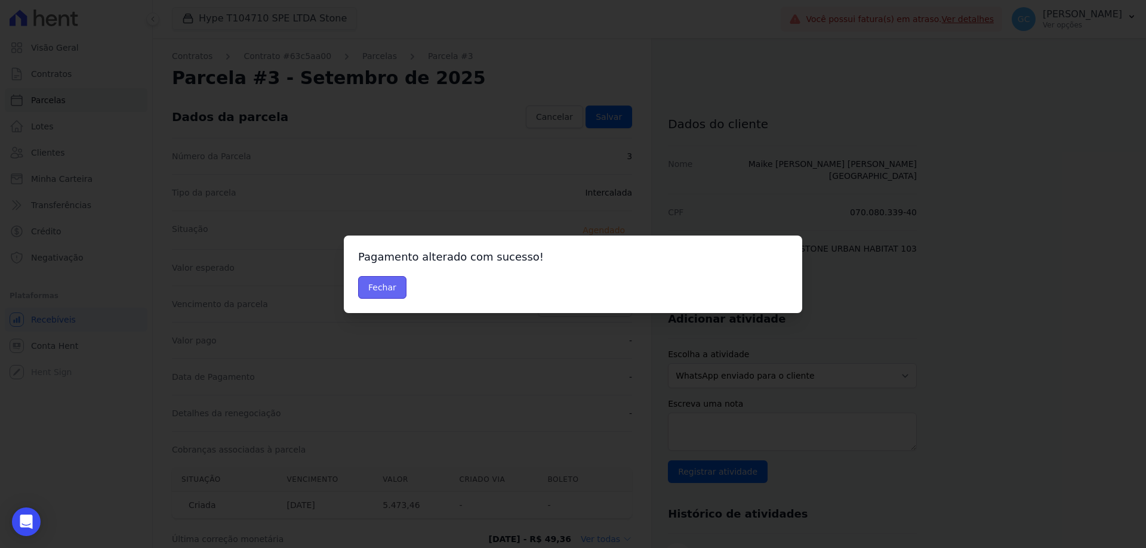
click at [386, 290] on button "Fechar" at bounding box center [382, 287] width 48 height 23
